Goal: Task Accomplishment & Management: Use online tool/utility

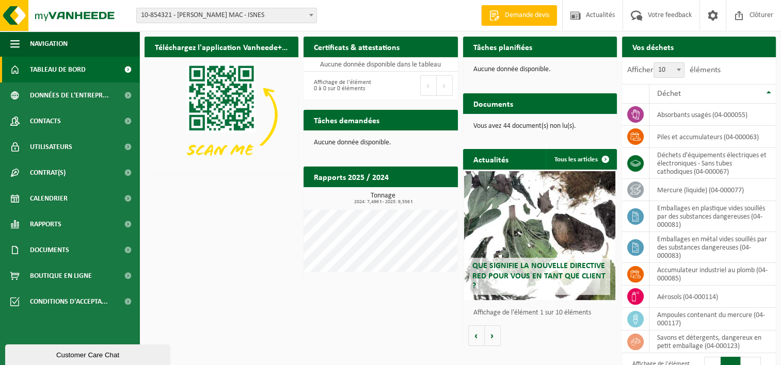
click at [312, 14] on b at bounding box center [311, 15] width 4 height 3
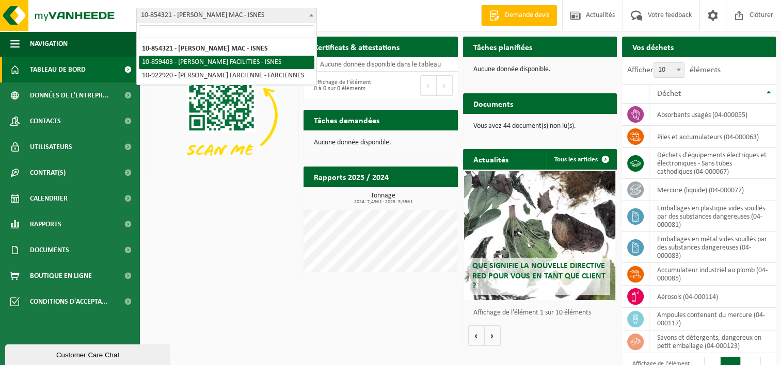
select select "99651"
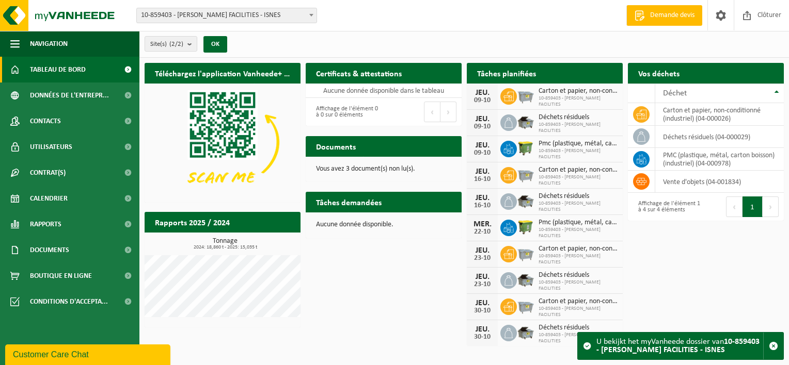
click at [571, 95] on span "Carton et papier, non-conditionné (industriel)" at bounding box center [577, 91] width 79 height 8
drag, startPoint x: 571, startPoint y: 97, endPoint x: 500, endPoint y: 92, distance: 71.4
click at [500, 92] on div "JEU. 09-10 Carton et papier, non-conditionné (industriel) 10-859403 - ELIA CRÉA…" at bounding box center [545, 97] width 156 height 26
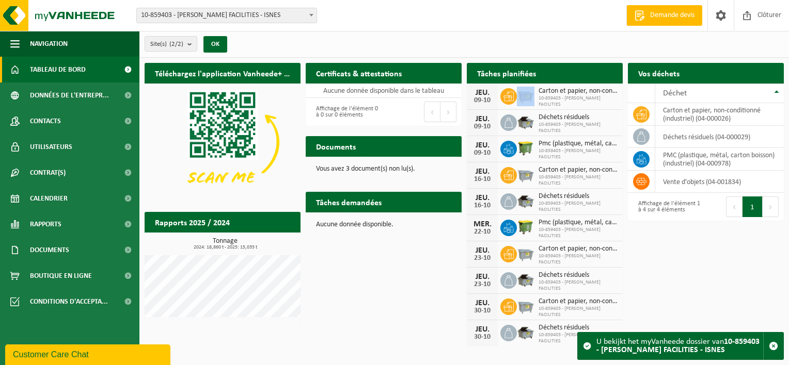
drag, startPoint x: 500, startPoint y: 92, endPoint x: 530, endPoint y: 95, distance: 30.0
click at [530, 95] on img at bounding box center [526, 96] width 18 height 18
drag, startPoint x: 530, startPoint y: 95, endPoint x: 554, endPoint y: 95, distance: 24.3
click at [554, 95] on span "Carton et papier, non-conditionné (industriel)" at bounding box center [577, 91] width 79 height 8
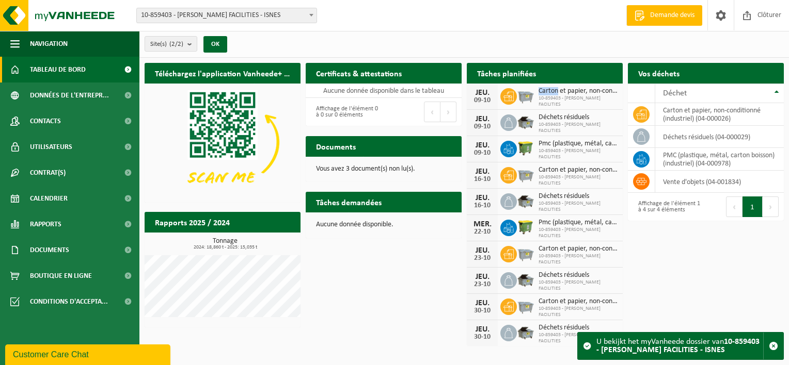
click at [555, 95] on span "Carton et papier, non-conditionné (industriel)" at bounding box center [577, 91] width 79 height 8
click at [700, 115] on td "carton et papier, non-conditionné (industriel) (04-000026)" at bounding box center [719, 114] width 129 height 23
drag, startPoint x: 700, startPoint y: 115, endPoint x: 645, endPoint y: 111, distance: 55.3
click at [645, 111] on icon at bounding box center [641, 114] width 10 height 10
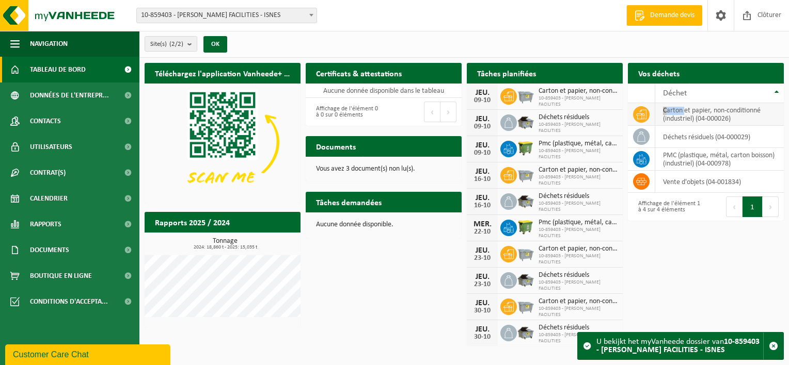
click at [644, 111] on icon at bounding box center [641, 114] width 10 height 10
click at [213, 226] on h2 "Rapports 2025 / 2024" at bounding box center [192, 222] width 95 height 20
click at [215, 221] on h2 "Rapports 2025 / 2024" at bounding box center [192, 222] width 95 height 20
click at [368, 278] on div "Téléchargez l'application Vanheede+ maintenant! Cachez Certificats & attestatio…" at bounding box center [464, 204] width 644 height 293
click at [512, 74] on h2 "Tâches planifiées" at bounding box center [506, 73] width 79 height 20
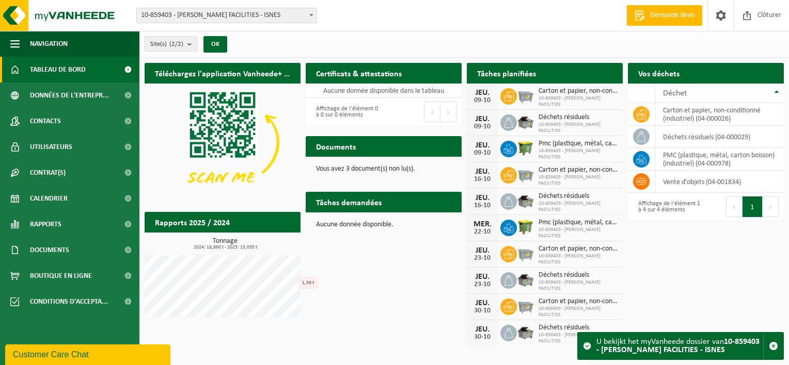
click at [23, 66] on link "Tableau de bord" at bounding box center [69, 70] width 139 height 26
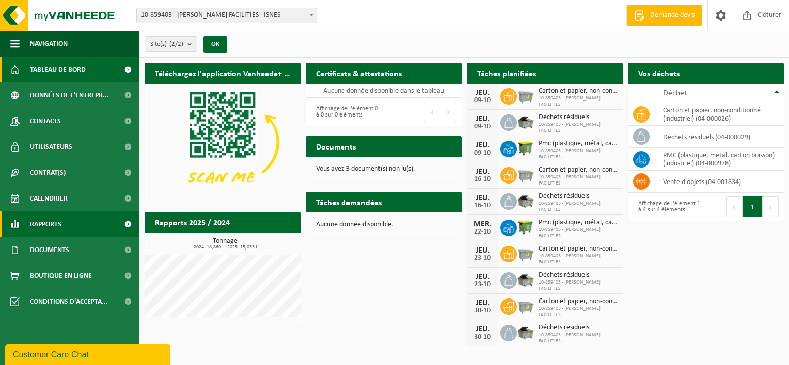
click at [48, 223] on span "Rapports" at bounding box center [45, 225] width 31 height 26
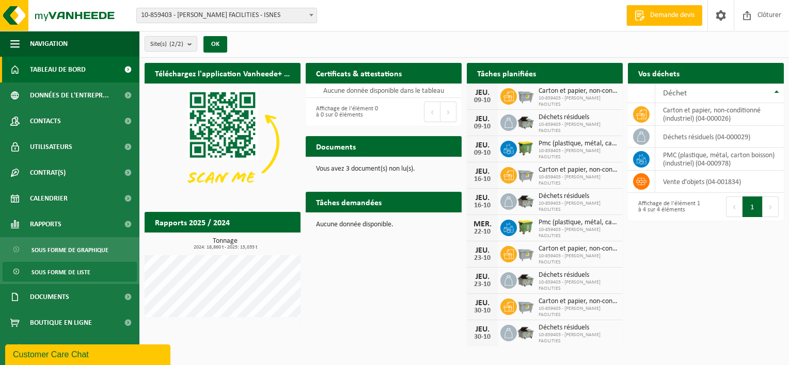
click at [43, 271] on span "Sous forme de liste" at bounding box center [60, 273] width 59 height 20
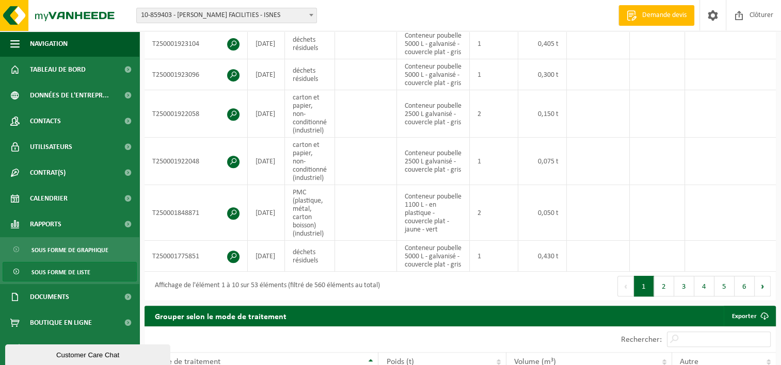
scroll to position [465, 0]
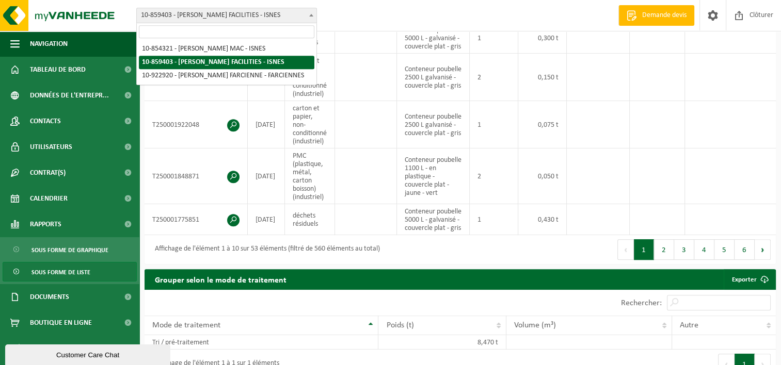
click at [310, 15] on b at bounding box center [311, 15] width 4 height 3
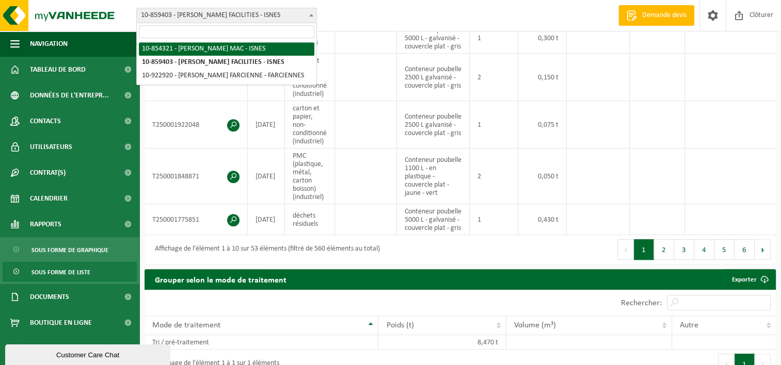
select select "97869"
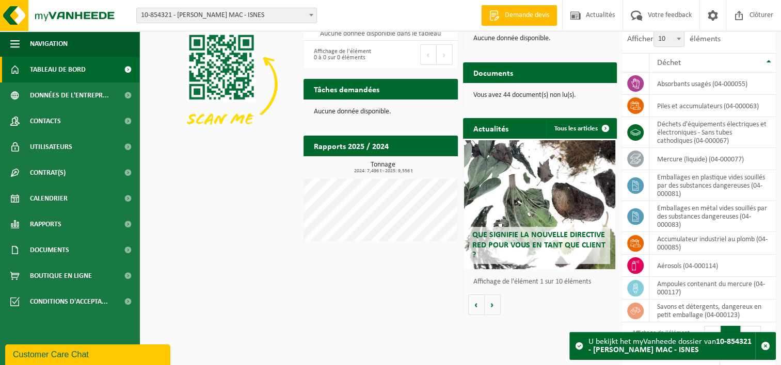
scroll to position [40, 0]
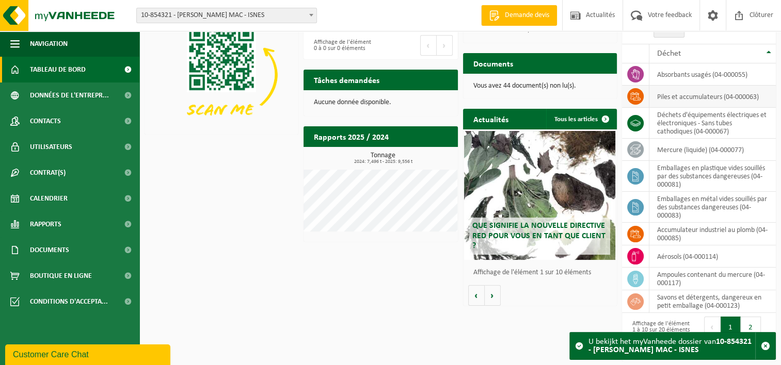
click at [669, 94] on td "Piles et accumulateurs (04-000063)" at bounding box center [712, 97] width 126 height 22
click at [635, 93] on icon at bounding box center [635, 96] width 10 height 8
click at [634, 93] on icon at bounding box center [635, 96] width 10 height 8
drag, startPoint x: 634, startPoint y: 93, endPoint x: 726, endPoint y: 99, distance: 91.5
click at [726, 99] on td "Piles et accumulateurs (04-000063)" at bounding box center [712, 97] width 126 height 22
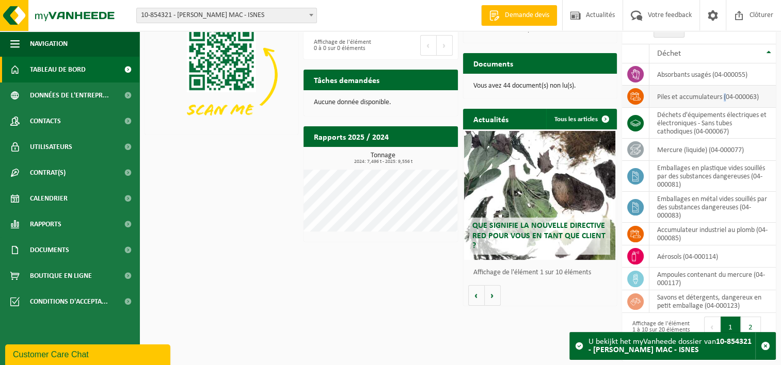
click at [726, 99] on td "Piles et accumulateurs (04-000063)" at bounding box center [712, 97] width 126 height 22
drag, startPoint x: 726, startPoint y: 99, endPoint x: 747, endPoint y: 97, distance: 21.8
click at [747, 97] on td "Piles et accumulateurs (04-000063)" at bounding box center [712, 97] width 126 height 22
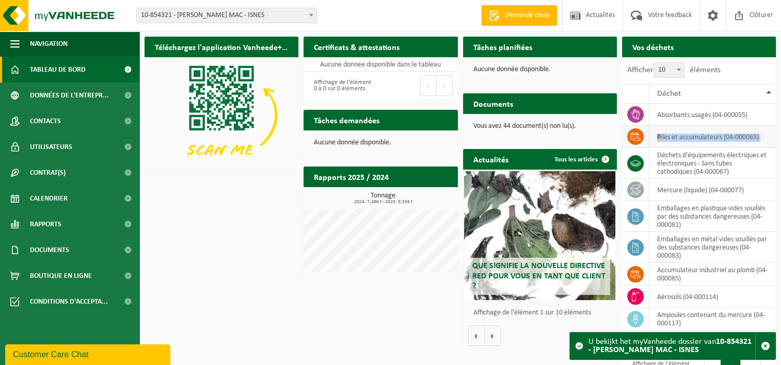
click at [698, 138] on td "Piles et accumulateurs (04-000063)" at bounding box center [712, 137] width 126 height 22
click at [744, 137] on td "Piles et accumulateurs (04-000063)" at bounding box center [712, 137] width 126 height 22
click at [495, 47] on h2 "Tâches planifiées" at bounding box center [502, 47] width 79 height 20
click at [541, 68] on p "Aucune donnée disponible." at bounding box center [539, 69] width 133 height 7
click at [373, 44] on h2 "Certificats & attestations" at bounding box center [356, 47] width 106 height 20
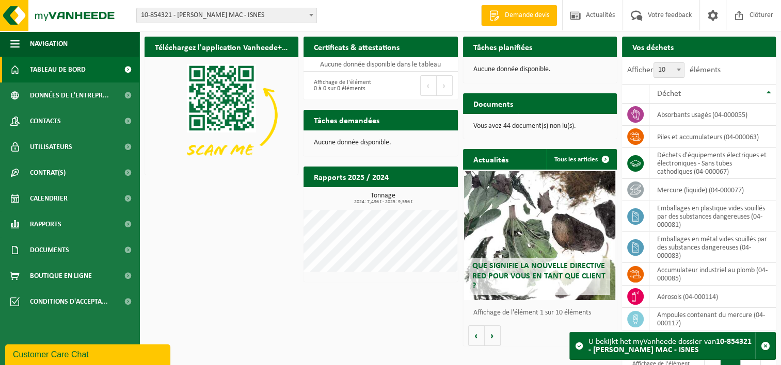
click at [63, 66] on span "Tableau de bord" at bounding box center [58, 70] width 56 height 26
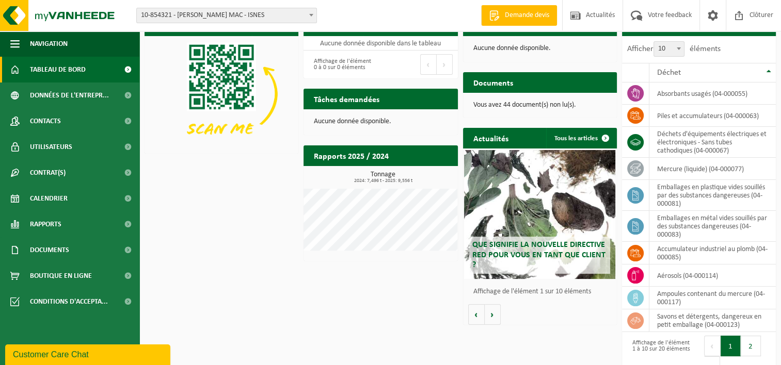
scroll to position [40, 0]
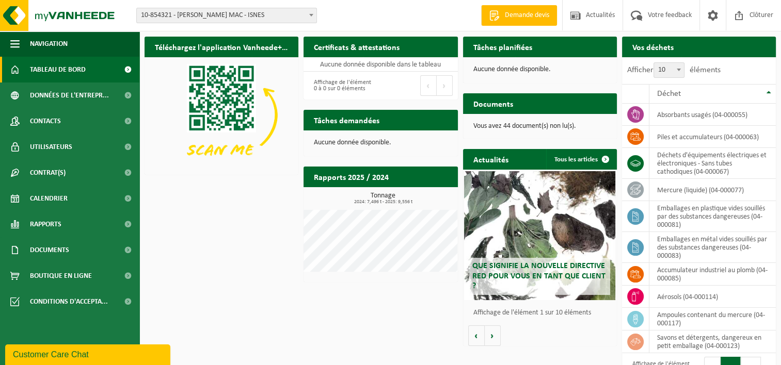
click at [511, 47] on h2 "Tâches planifiées" at bounding box center [502, 47] width 79 height 20
click at [573, 52] on div "Tâches planifiées Consulter votre calendrier" at bounding box center [540, 47] width 154 height 21
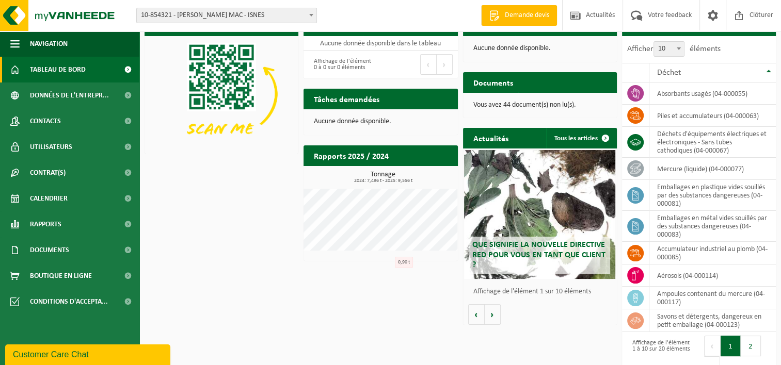
scroll to position [40, 0]
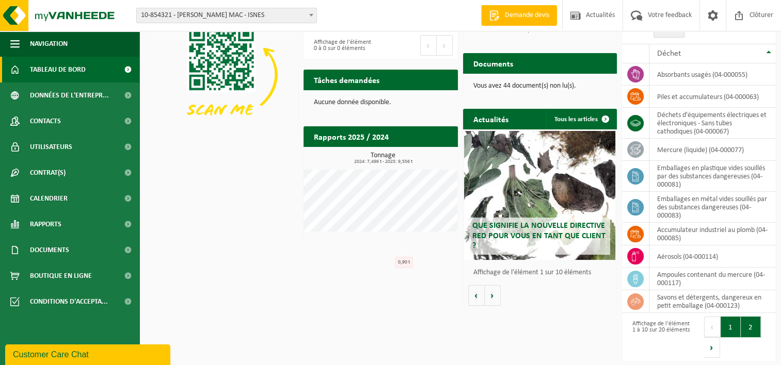
click at [749, 326] on button "2" at bounding box center [751, 327] width 20 height 21
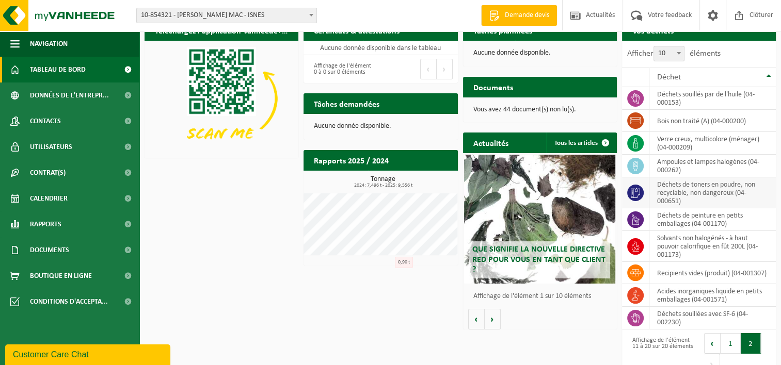
scroll to position [0, 0]
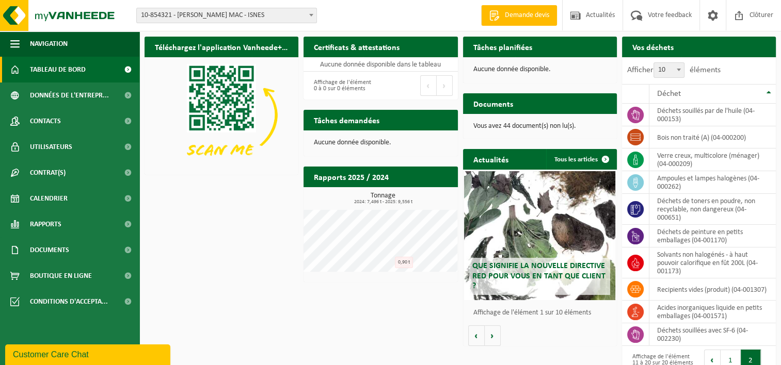
click at [497, 46] on h2 "Tâches planifiées" at bounding box center [502, 47] width 79 height 20
click at [514, 69] on p "Aucune donnée disponible." at bounding box center [539, 69] width 133 height 7
click at [355, 299] on div "Téléchargez l'application Vanheede+ maintenant! Cachez Certificats & attestatio…" at bounding box center [460, 214] width 636 height 367
click at [58, 197] on span "Calendrier" at bounding box center [49, 199] width 38 height 26
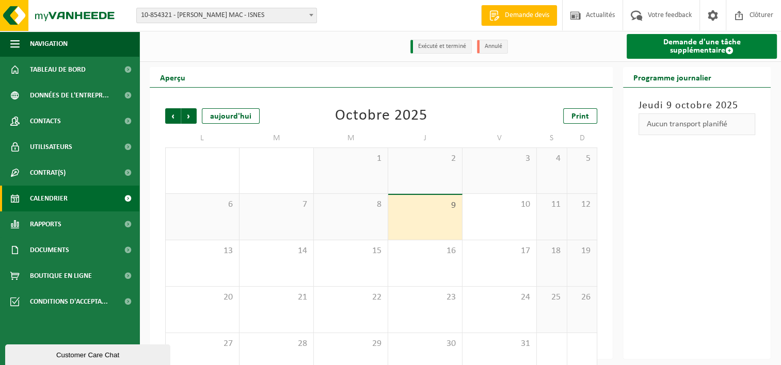
click at [723, 44] on link "Demande d'une tâche supplémentaire" at bounding box center [702, 46] width 150 height 25
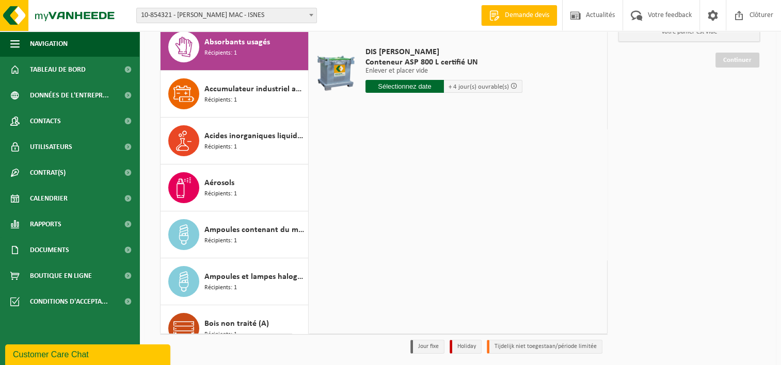
scroll to position [138, 0]
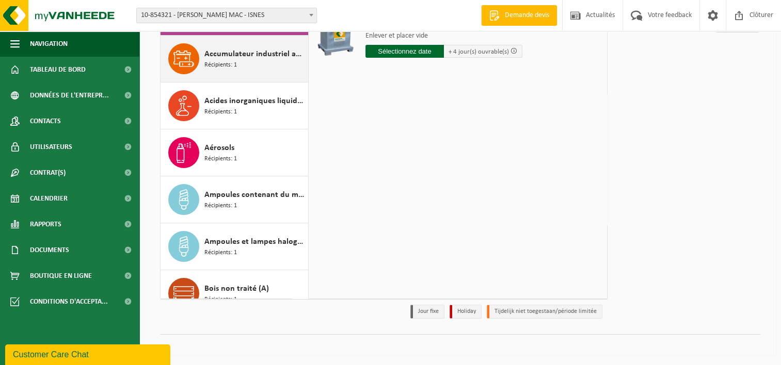
click at [233, 54] on span "Accumulateur industriel au plomb" at bounding box center [254, 54] width 101 height 12
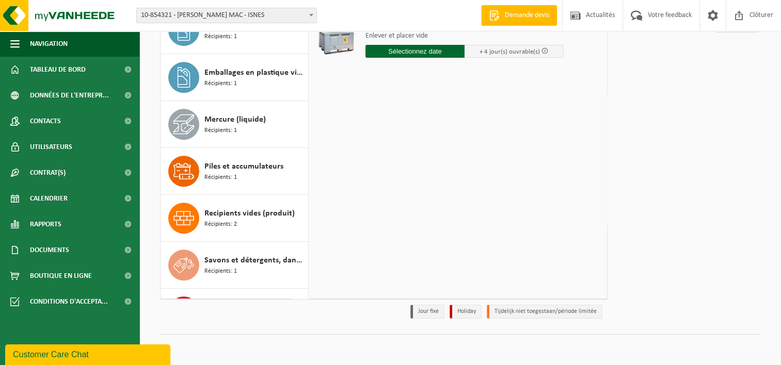
scroll to position [563, 0]
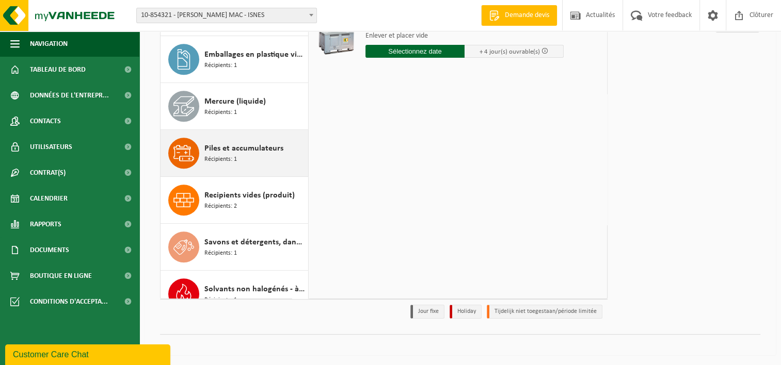
click at [217, 147] on span "Piles et accumulateurs" at bounding box center [243, 148] width 79 height 12
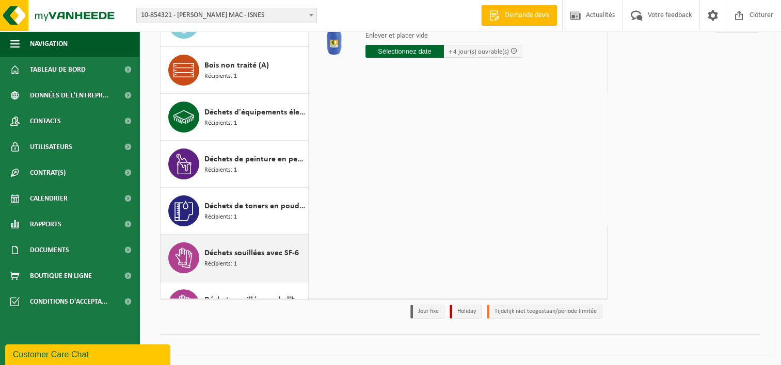
scroll to position [162, 0]
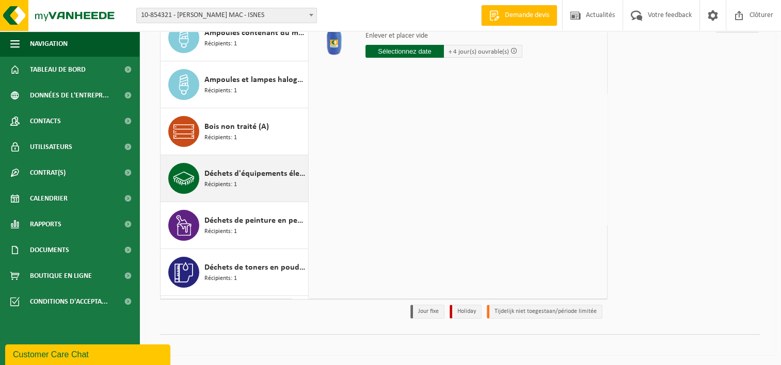
click at [254, 172] on span "Déchets d'équipements électriques et électroniques - Sans tubes cathodiques" at bounding box center [254, 174] width 101 height 12
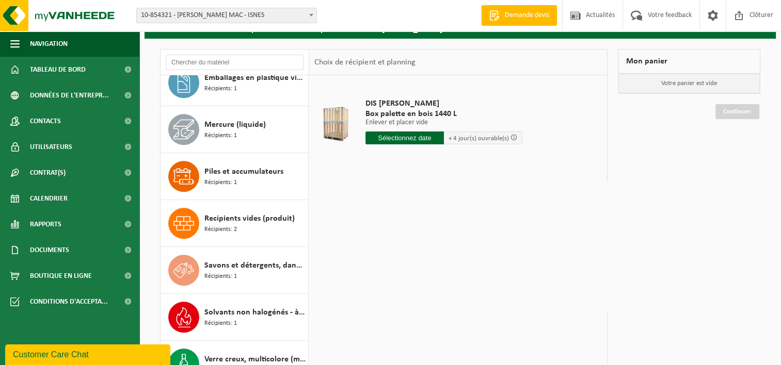
scroll to position [138, 0]
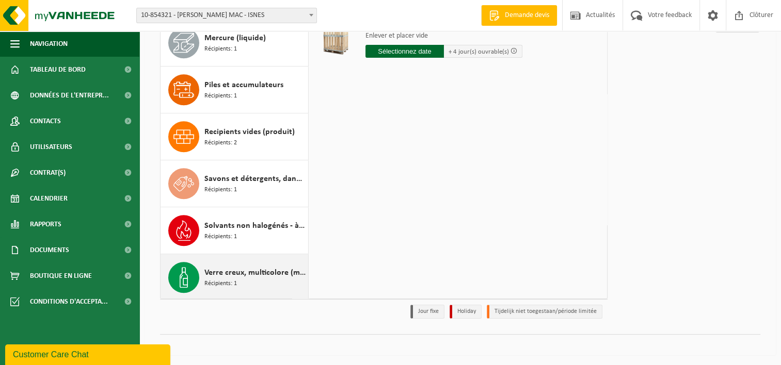
click at [242, 270] on span "Verre creux, multicolore (ménager)" at bounding box center [254, 273] width 101 height 12
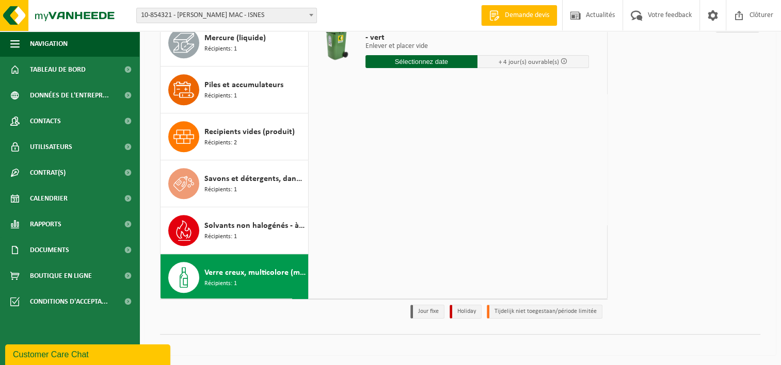
scroll to position [0, 0]
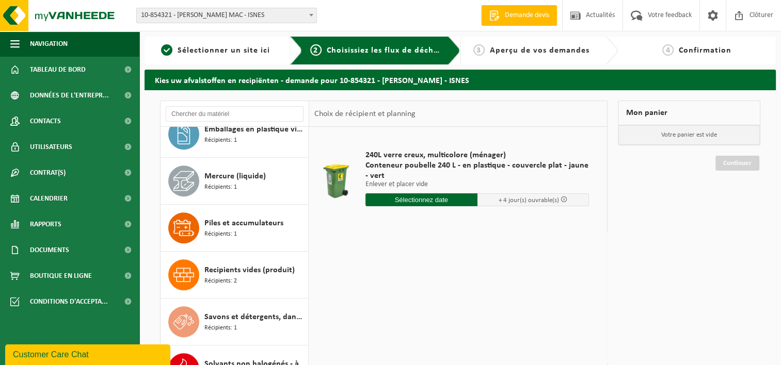
click at [460, 298] on div "240L verre creux, multicolore (ménager) Conteneur poubelle 240 L - en plastique…" at bounding box center [458, 282] width 298 height 310
